Goal: Task Accomplishment & Management: Manage account settings

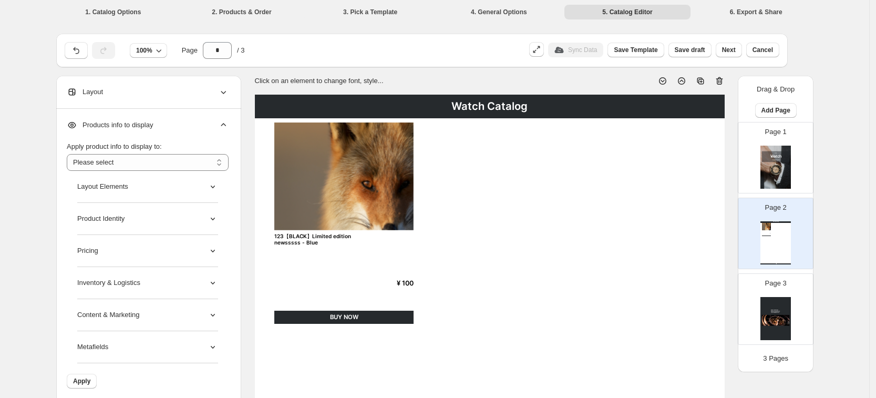
click at [220, 126] on div "Products info to display" at bounding box center [148, 125] width 162 height 33
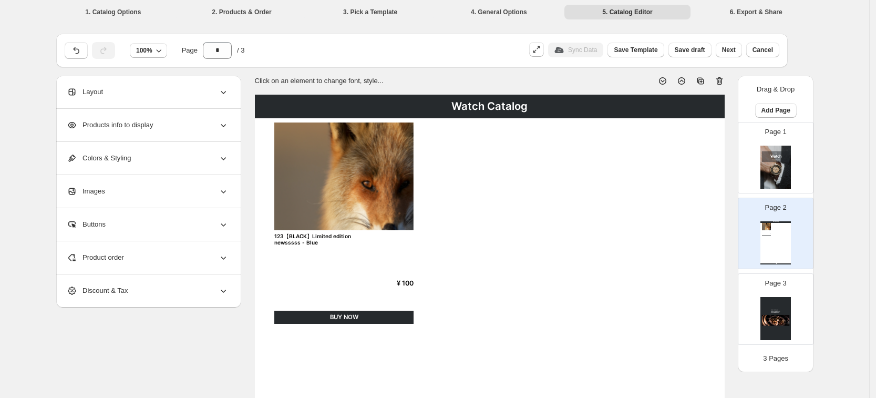
click at [783, 173] on img at bounding box center [775, 167] width 30 height 43
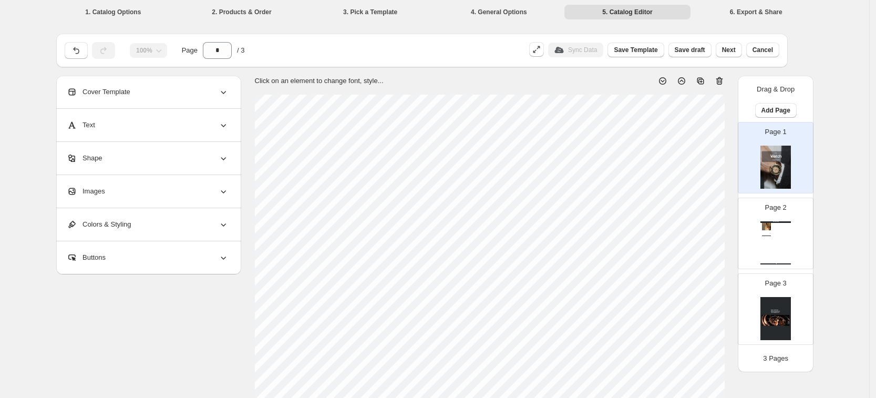
click at [791, 233] on div "Watch Catalog 123【BLACK】Limited edition newsssss - Blue ¥ 100 BUY NOW Watch Cat…" at bounding box center [775, 242] width 30 height 43
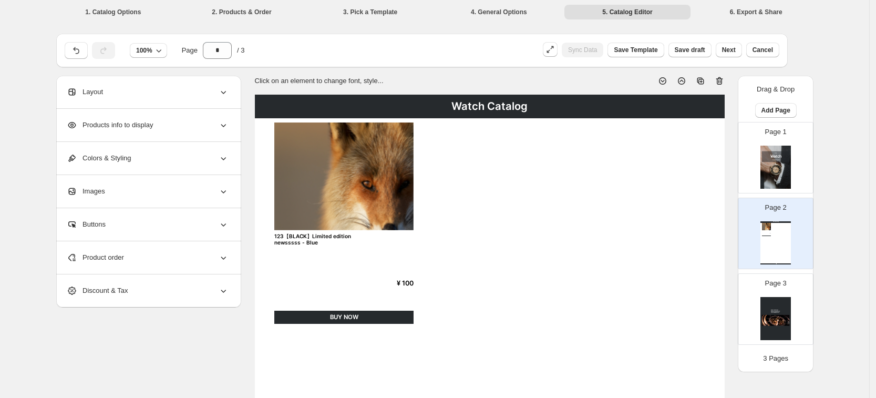
type input "*"
click at [594, 52] on p "Sync Data" at bounding box center [582, 50] width 29 height 8
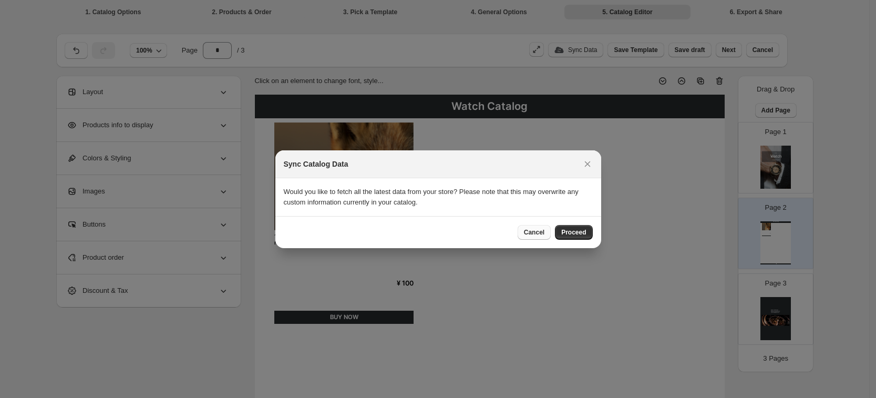
click at [538, 231] on span "Cancel" at bounding box center [534, 232] width 20 height 8
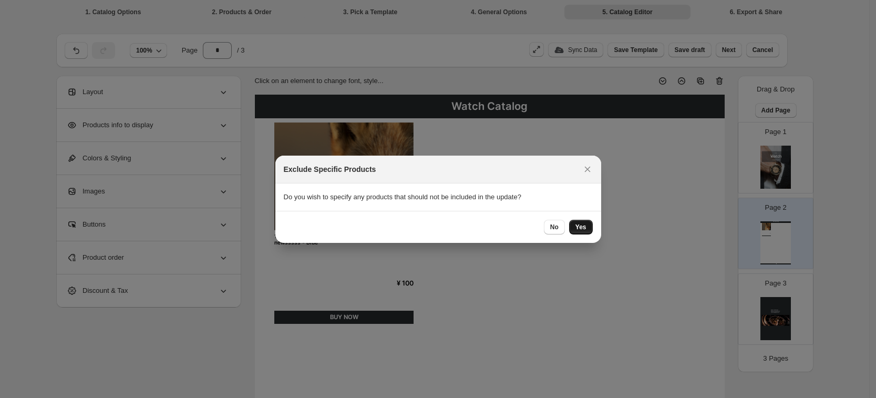
click at [581, 228] on span "Yes" at bounding box center [580, 227] width 11 height 8
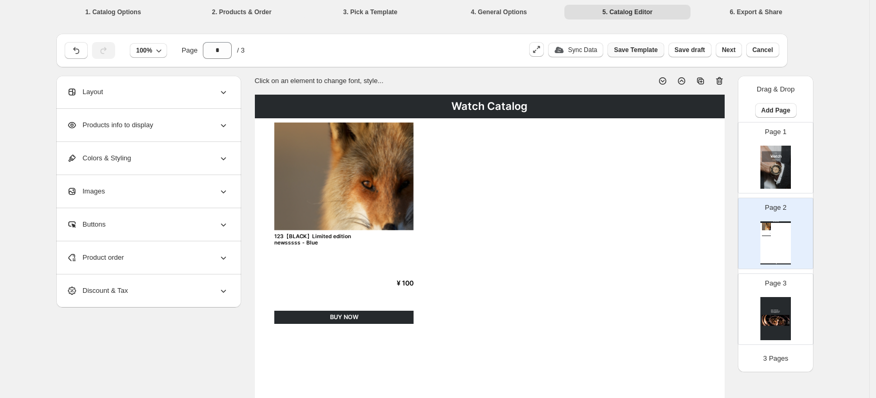
click at [644, 47] on span "Save Template" at bounding box center [636, 50] width 44 height 8
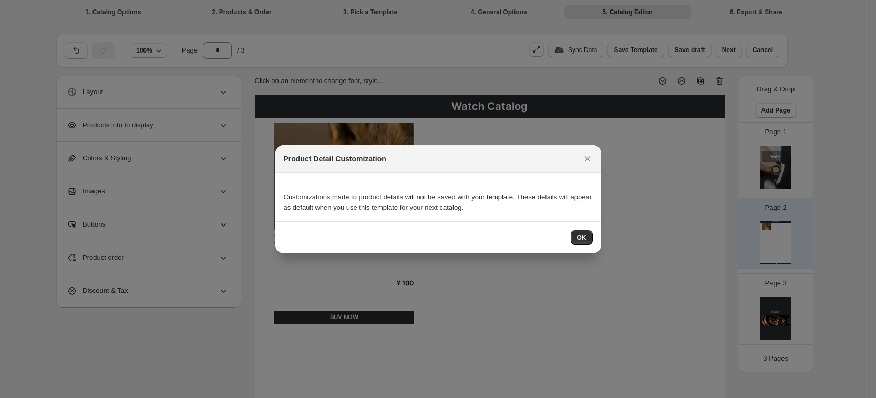
click at [582, 168] on div "Product Detail Customization" at bounding box center [438, 159] width 326 height 28
click at [586, 158] on icon ":rb6p:" at bounding box center [587, 158] width 11 height 11
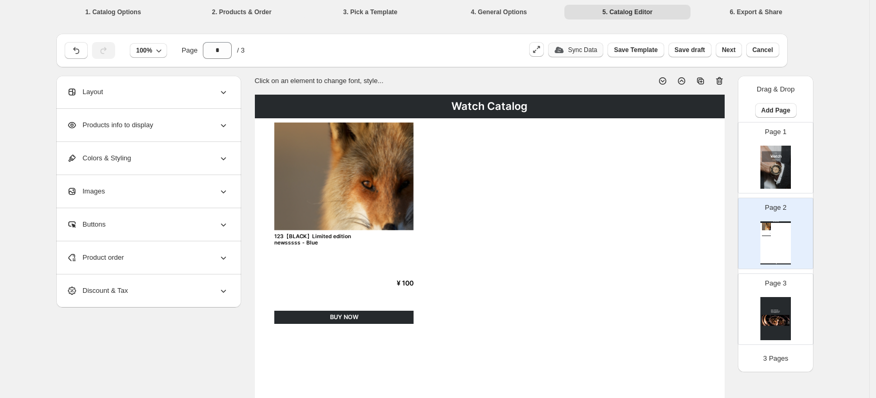
click at [590, 47] on p "Sync Data" at bounding box center [582, 50] width 29 height 8
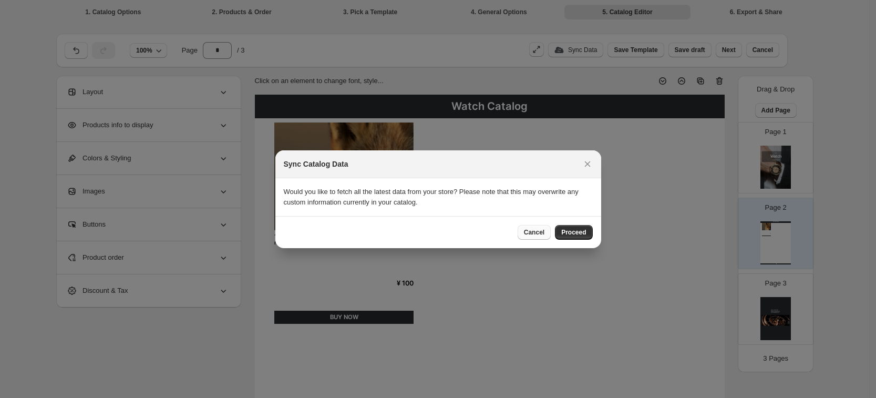
click at [539, 235] on span "Cancel" at bounding box center [534, 232] width 20 height 8
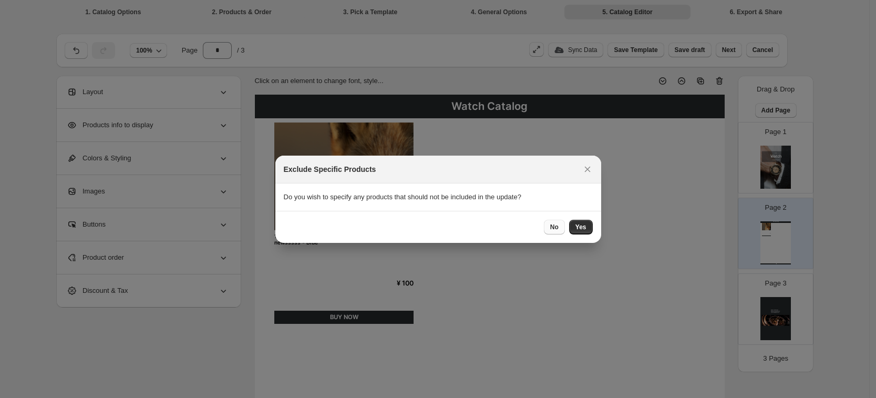
click at [556, 228] on span "No" at bounding box center [554, 227] width 8 height 8
click at [580, 223] on span "Yes" at bounding box center [580, 227] width 11 height 8
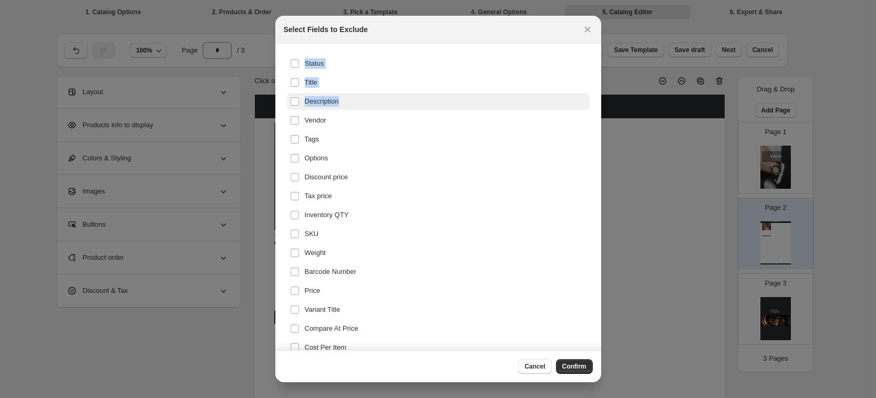
drag, startPoint x: 286, startPoint y: 64, endPoint x: 355, endPoint y: 95, distance: 76.2
click at [355, 95] on ul "Status Title Description Vendor Tags Options Discount price Tax price Inventory…" at bounding box center [438, 205] width 309 height 307
copy ul "Status Title Description"
